Goal: Task Accomplishment & Management: Manage account settings

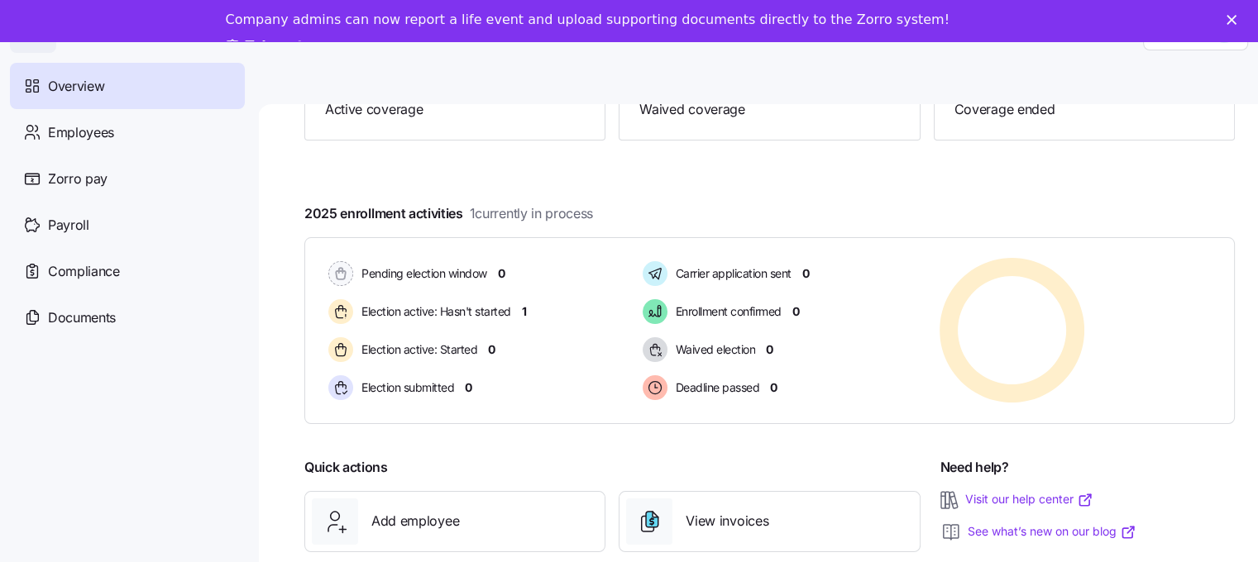
scroll to position [248, 0]
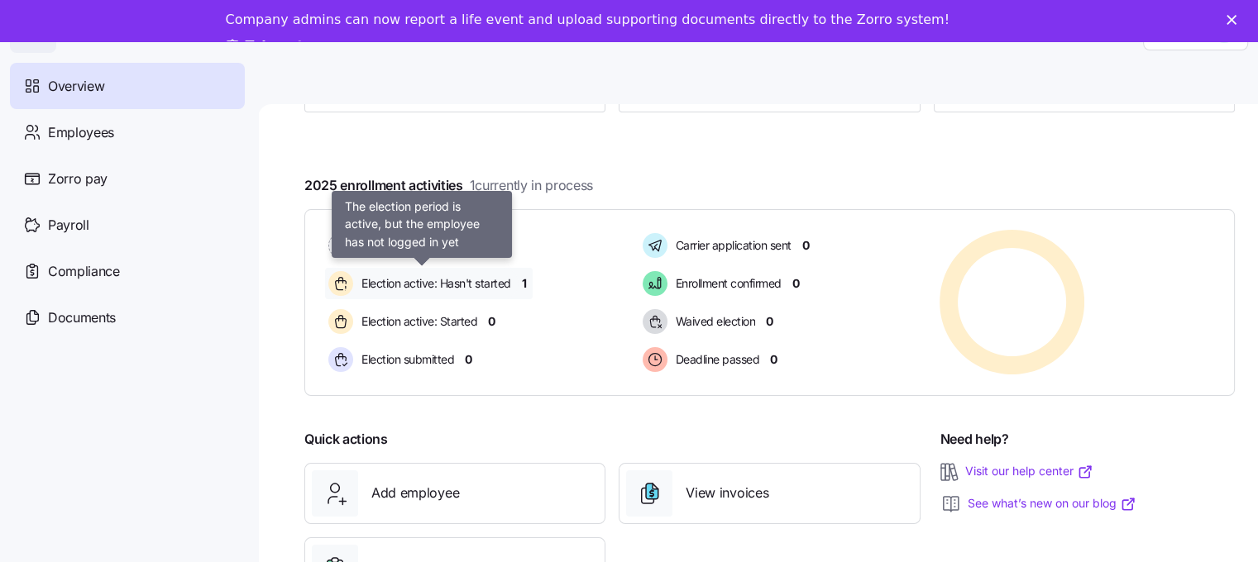
click at [461, 283] on span "Election active: Hasn't started" at bounding box center [433, 283] width 155 height 17
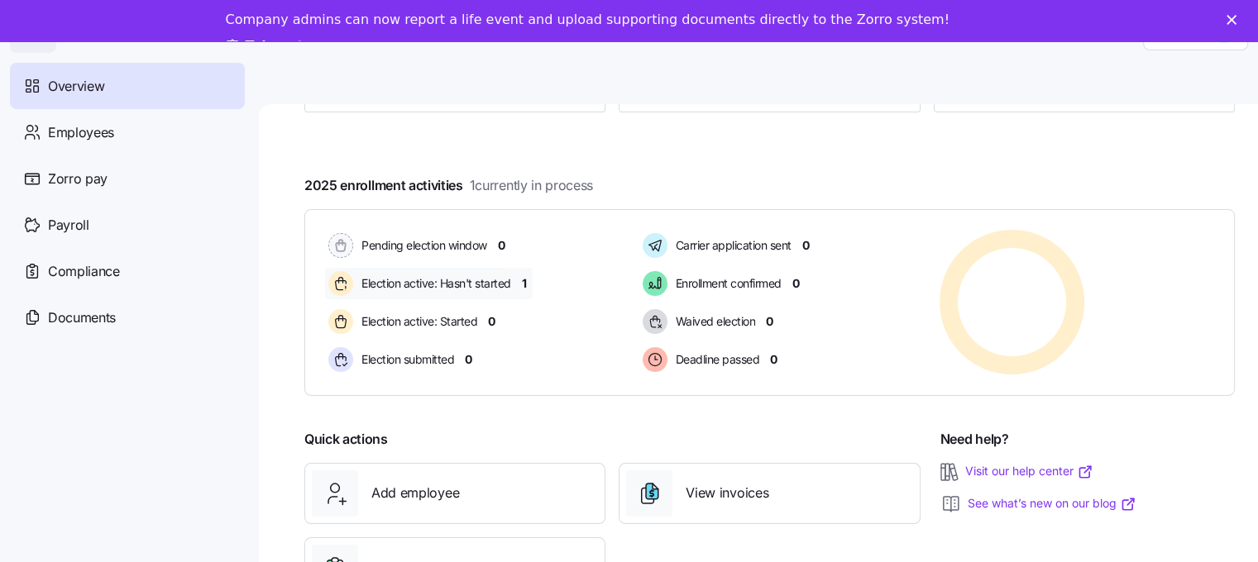
click at [461, 283] on span "Election active: Hasn't started" at bounding box center [433, 283] width 155 height 17
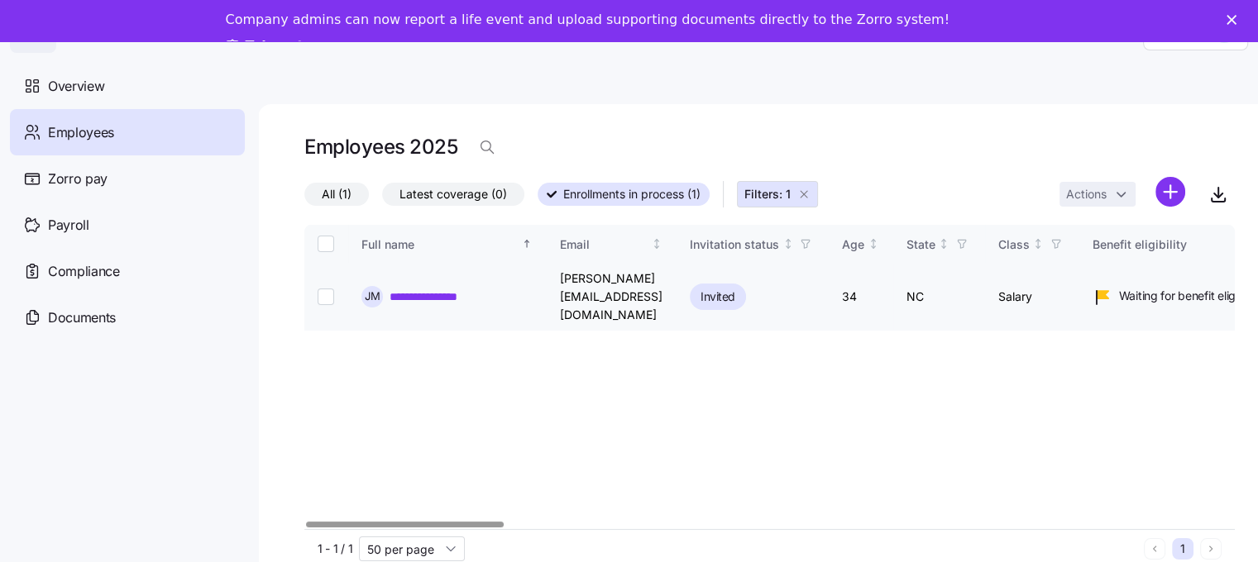
click at [420, 289] on link "**********" at bounding box center [439, 297] width 98 height 17
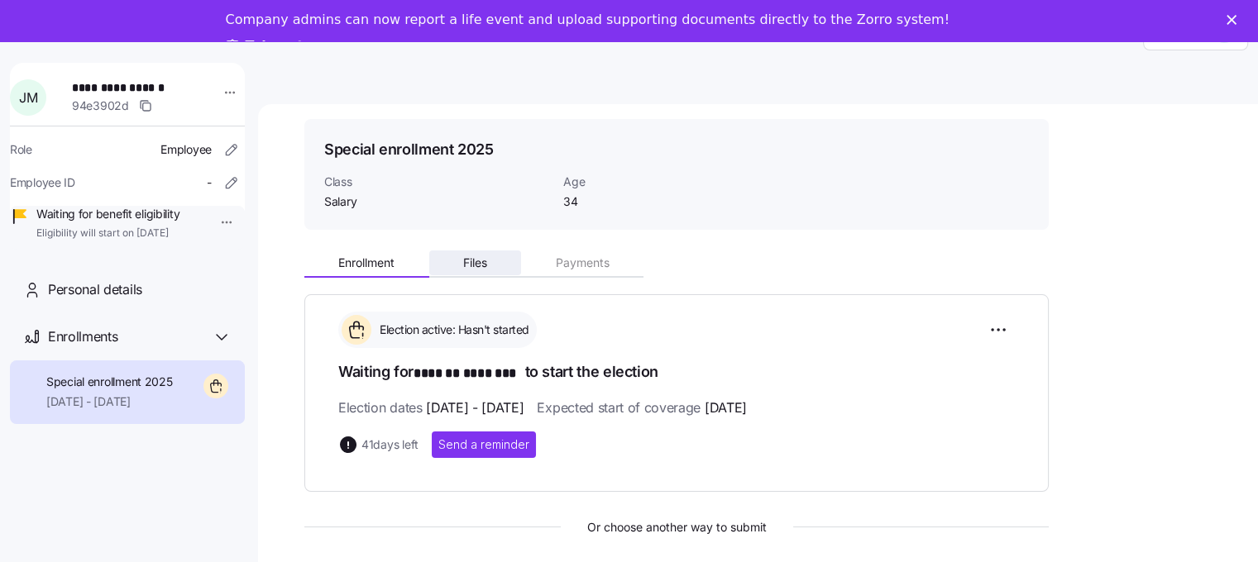
scroll to position [165, 0]
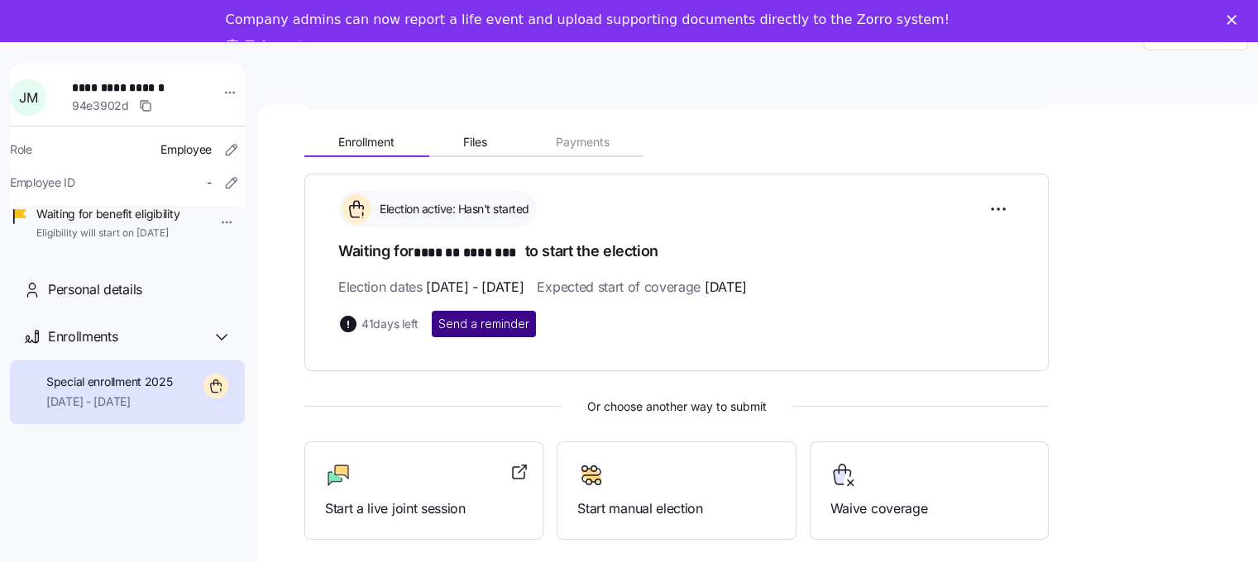
click at [483, 323] on span "Send a reminder" at bounding box center [483, 324] width 91 height 17
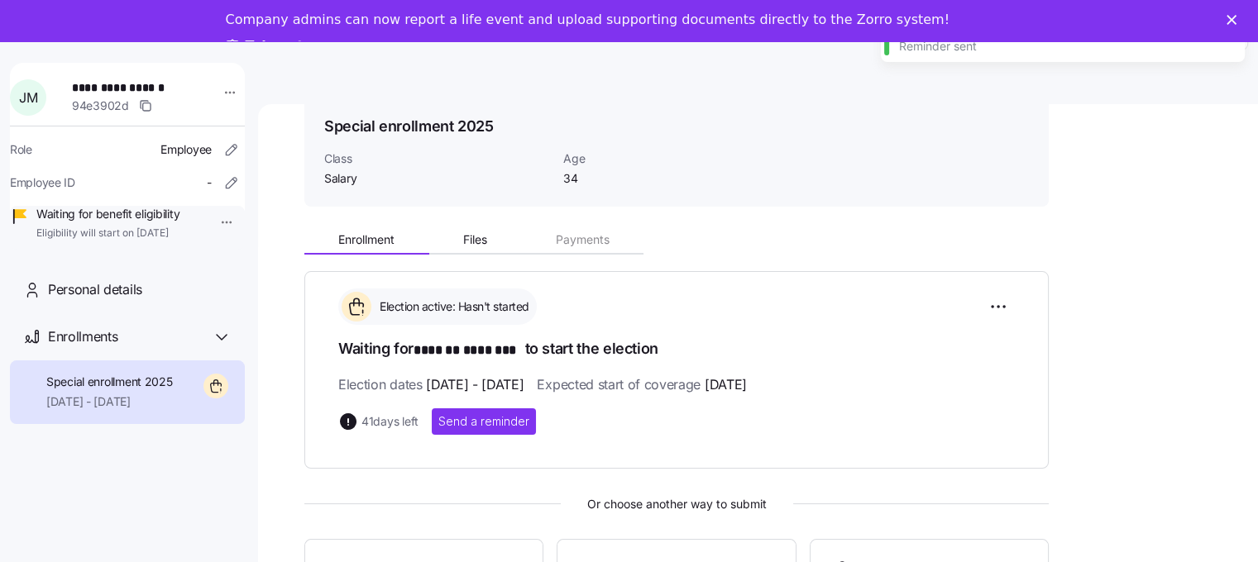
scroll to position [0, 0]
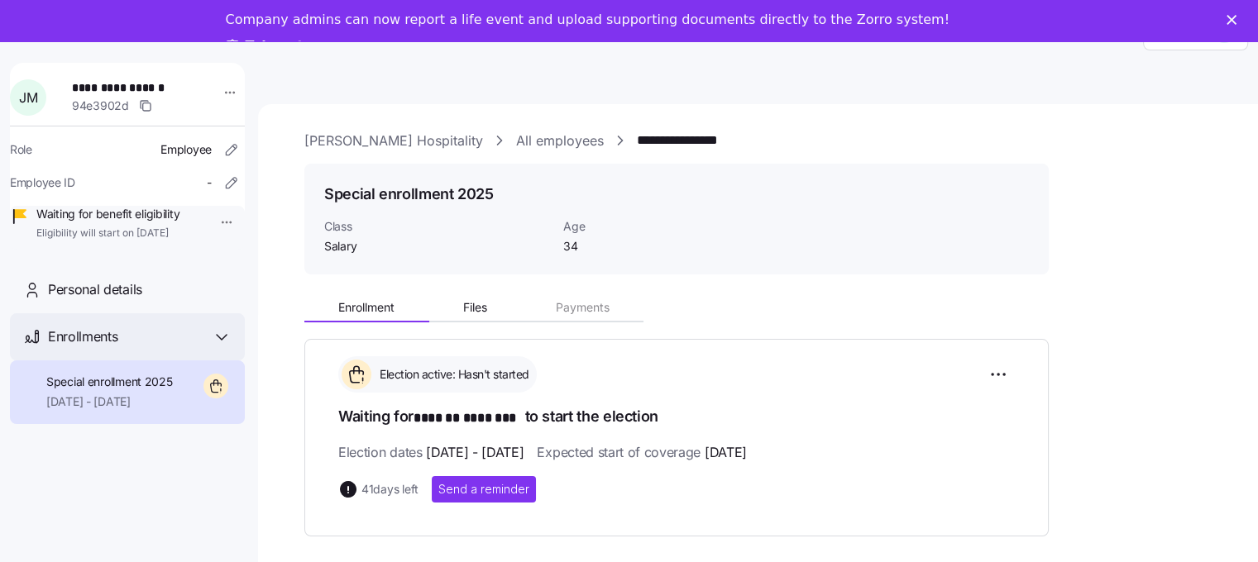
click at [128, 347] on div "Enrollments" at bounding box center [140, 337] width 184 height 21
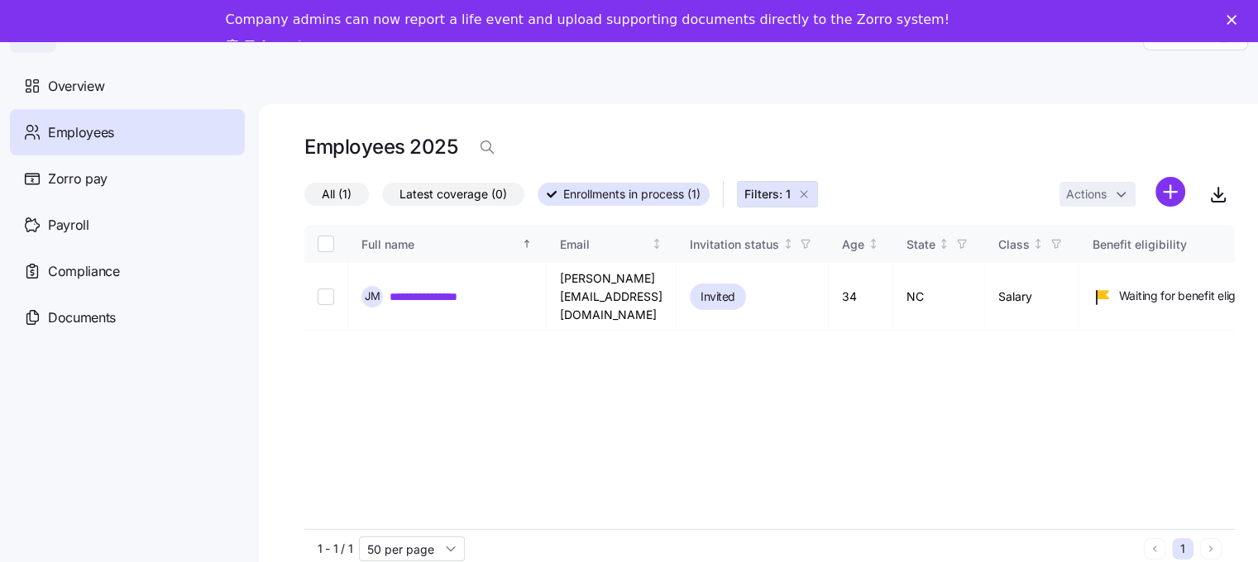
click at [69, 135] on span "Employees" at bounding box center [81, 132] width 66 height 21
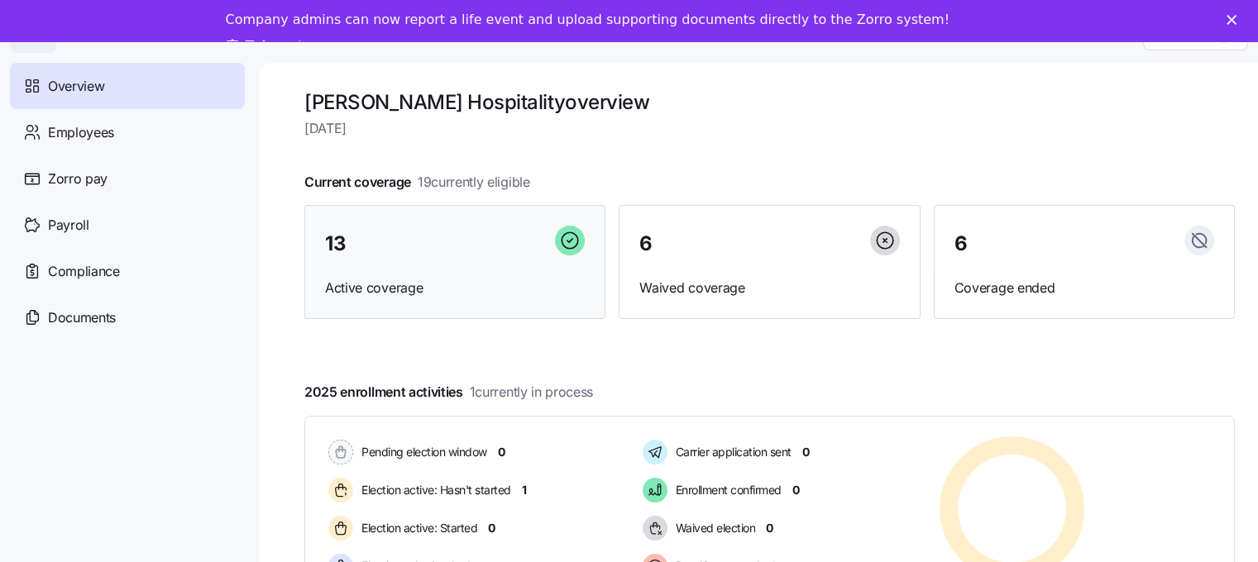
click at [379, 278] on span "Active coverage" at bounding box center [455, 288] width 260 height 21
